Goal: Task Accomplishment & Management: Use online tool/utility

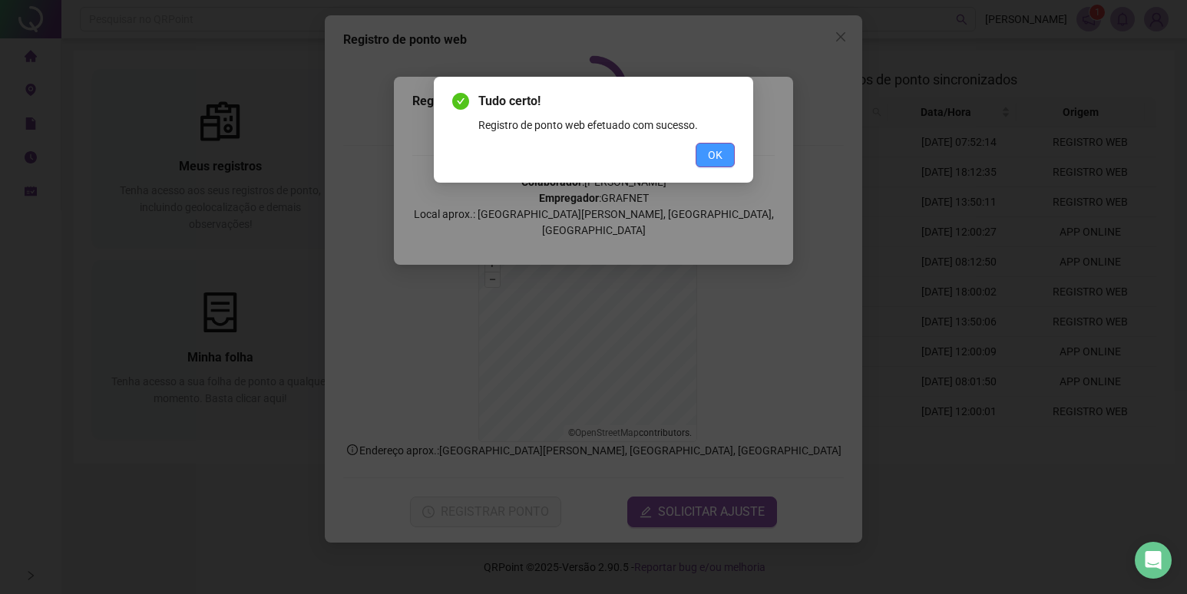
click at [727, 146] on button "OK" at bounding box center [715, 155] width 39 height 25
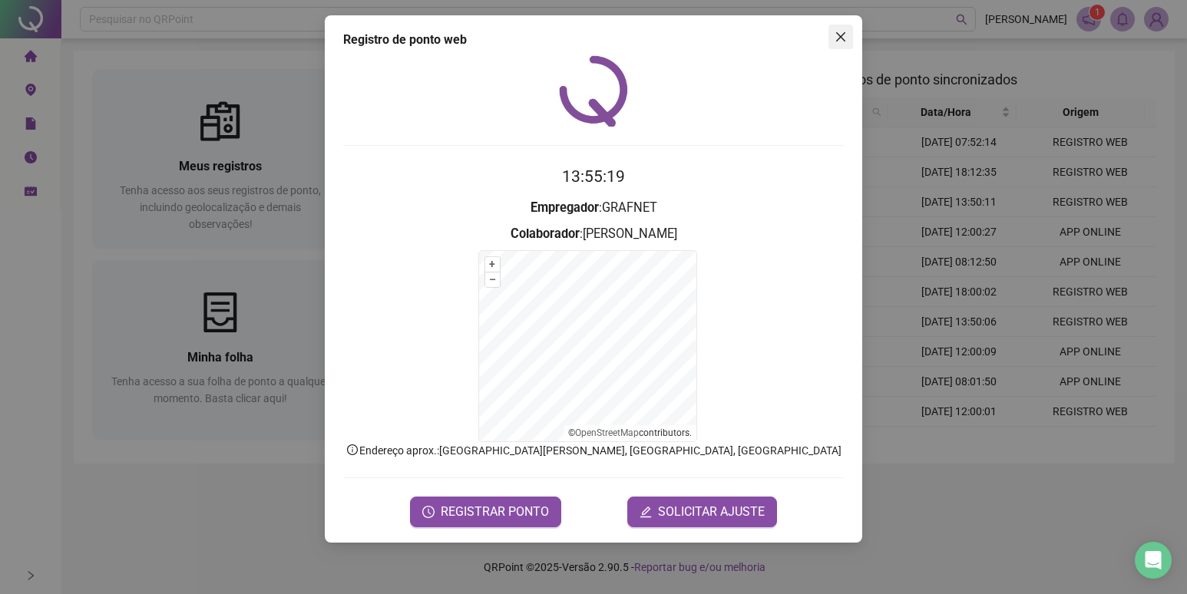
click at [842, 41] on icon "close" at bounding box center [841, 37] width 12 height 12
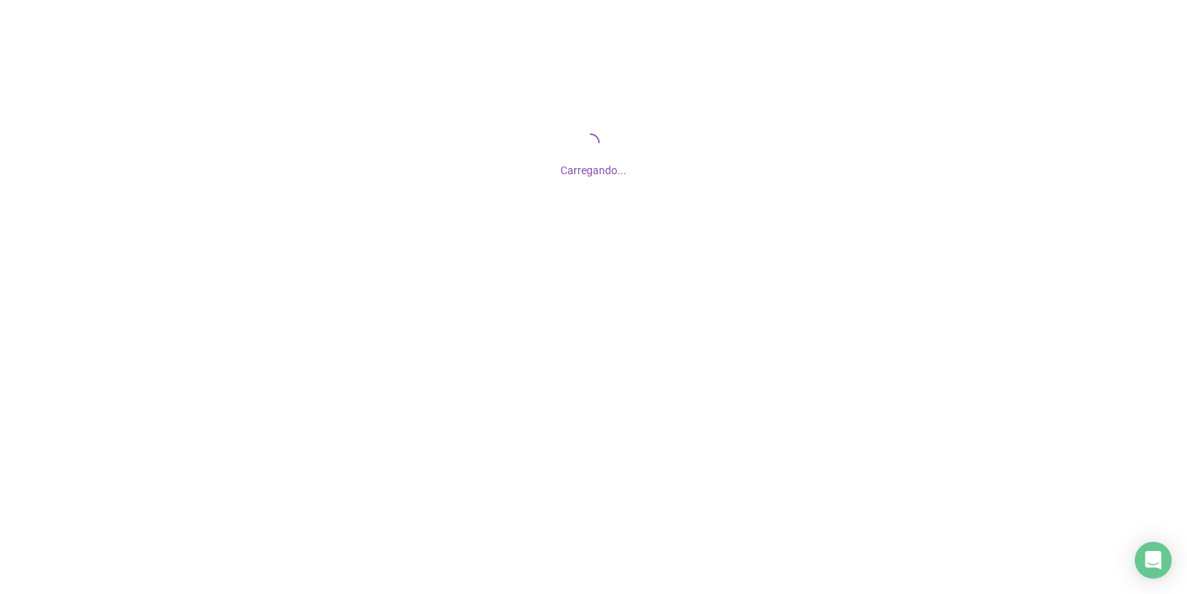
click at [582, 149] on div "Carregando..." at bounding box center [593, 153] width 1187 height 307
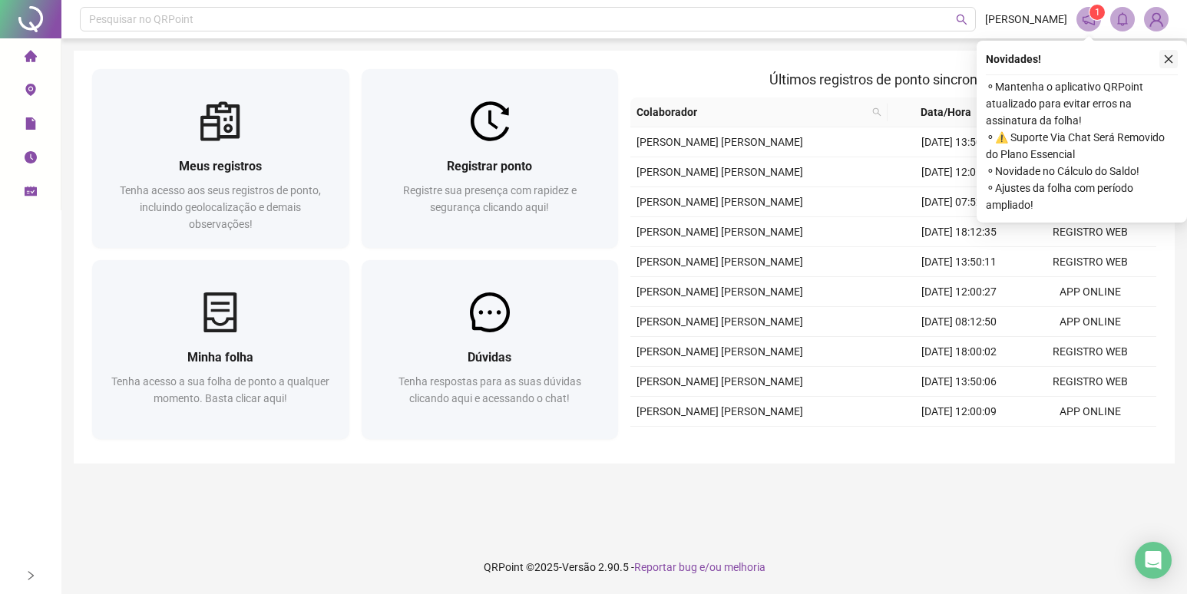
click at [1173, 54] on icon "close" at bounding box center [1168, 59] width 11 height 11
